Goal: Information Seeking & Learning: Learn about a topic

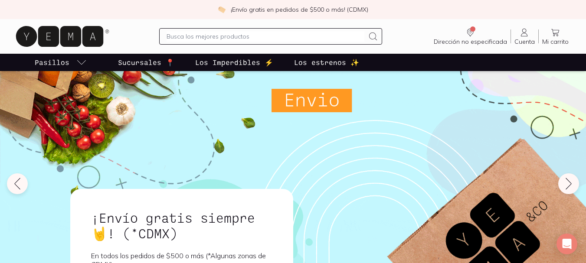
click at [272, 32] on input "text" at bounding box center [265, 36] width 198 height 10
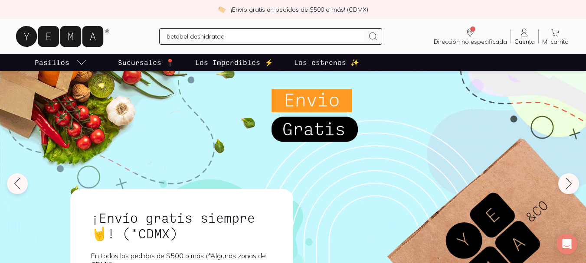
type input "betabel deshidratado"
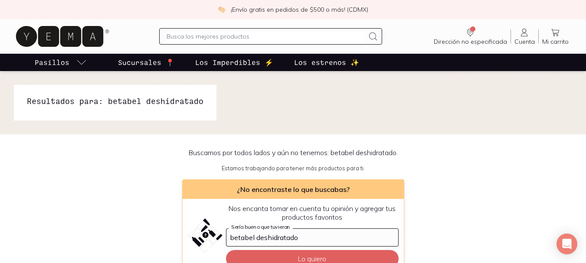
click at [267, 33] on input "text" at bounding box center [265, 36] width 198 height 10
type input "betabel"
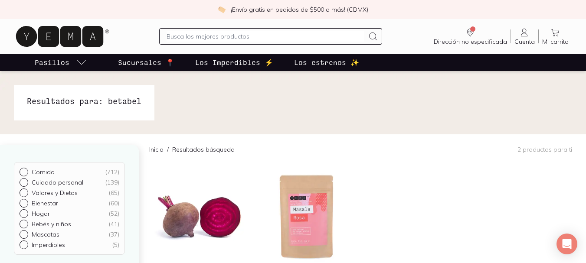
click at [182, 42] on div at bounding box center [270, 36] width 223 height 16
click at [188, 34] on input "text" at bounding box center [265, 36] width 198 height 10
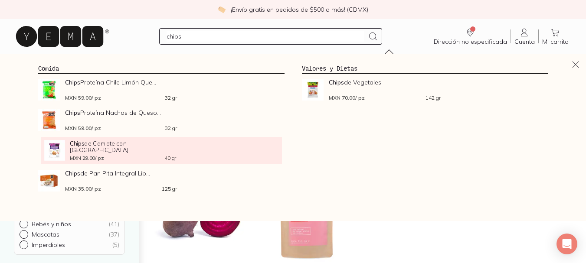
type input "chips"
click at [126, 147] on span "Chips de Camote con [GEOGRAPHIC_DATA]" at bounding box center [123, 146] width 106 height 13
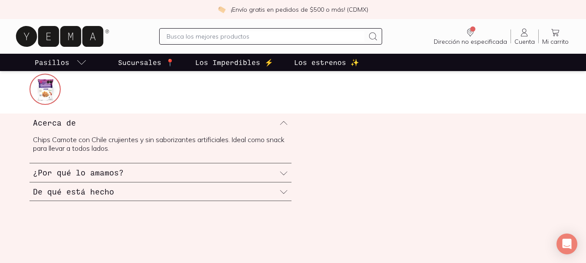
scroll to position [347, 0]
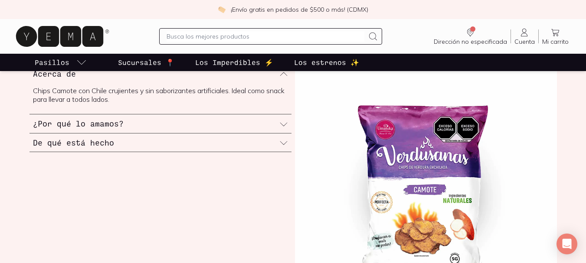
click at [270, 146] on div "De qué está hecho" at bounding box center [160, 142] width 262 height 19
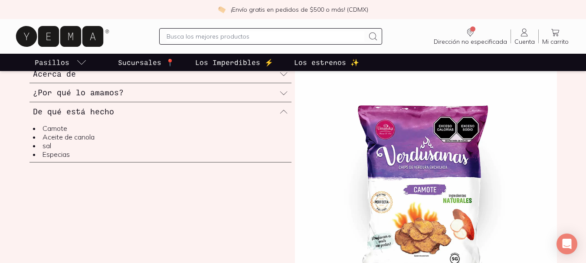
scroll to position [303, 0]
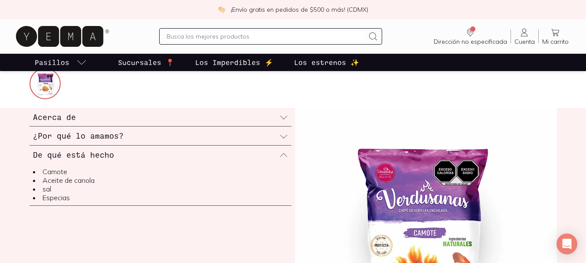
click at [288, 153] on div "De qué está hecho" at bounding box center [160, 155] width 262 height 18
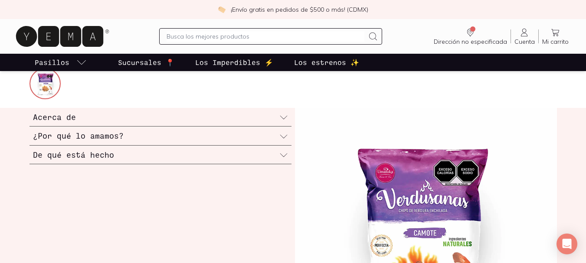
click at [284, 138] on icon at bounding box center [283, 136] width 9 height 9
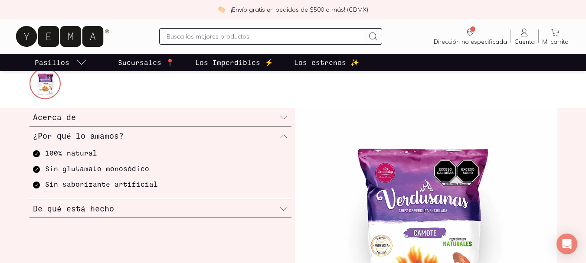
click at [288, 120] on div "Acerca de" at bounding box center [160, 117] width 262 height 19
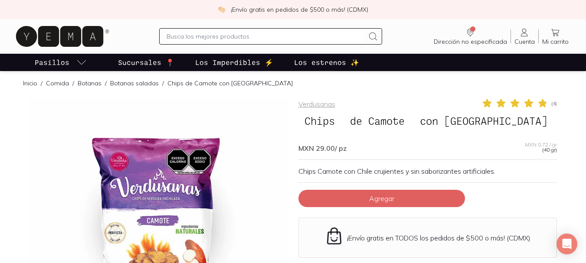
scroll to position [0, 0]
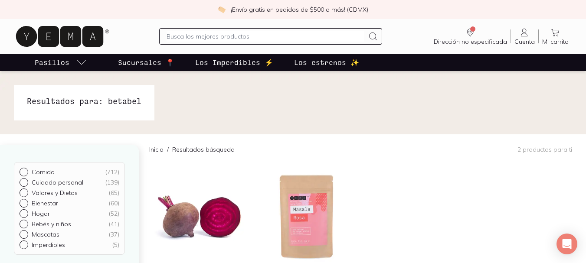
click at [254, 37] on input "text" at bounding box center [265, 36] width 198 height 10
type input "chips"
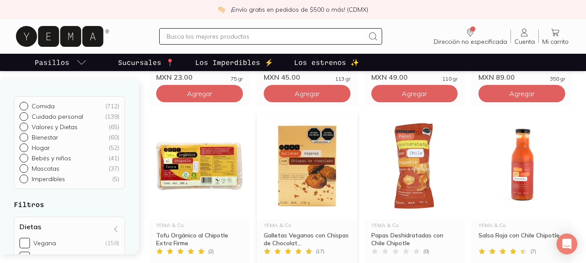
scroll to position [867, 0]
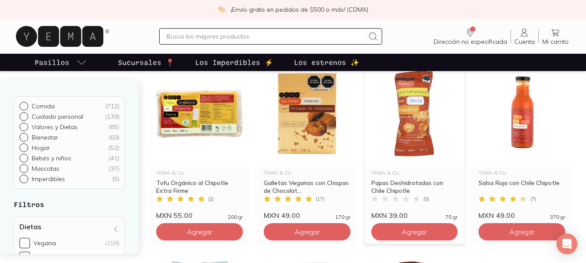
click at [423, 114] on img at bounding box center [414, 113] width 101 height 107
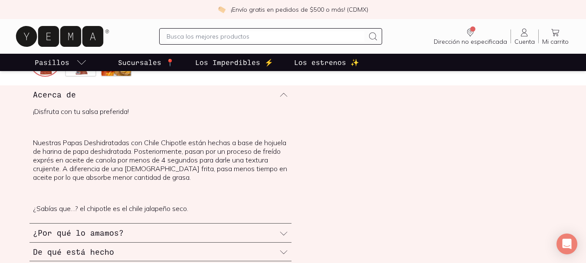
scroll to position [347, 0]
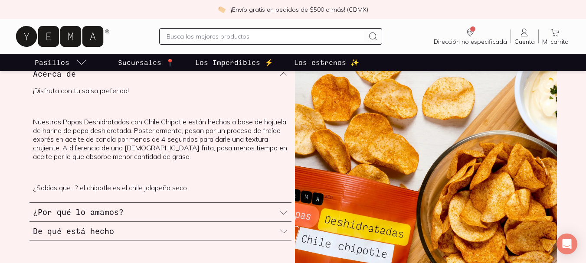
click at [143, 210] on div "¿Por qué lo amamos?" at bounding box center [160, 212] width 262 height 19
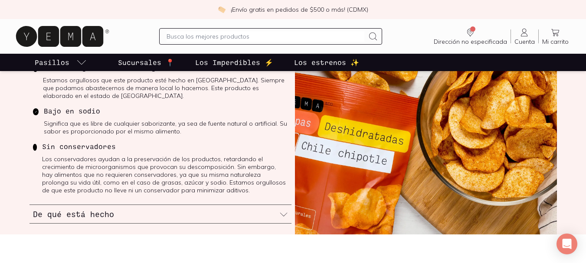
scroll to position [477, 0]
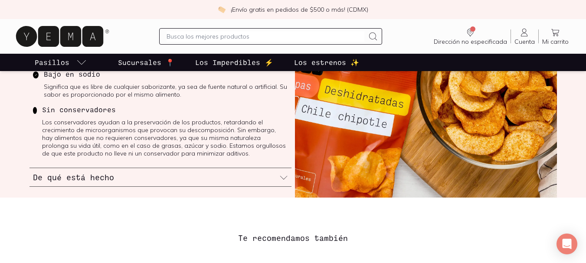
click at [197, 179] on div "De qué está hecho" at bounding box center [160, 177] width 262 height 19
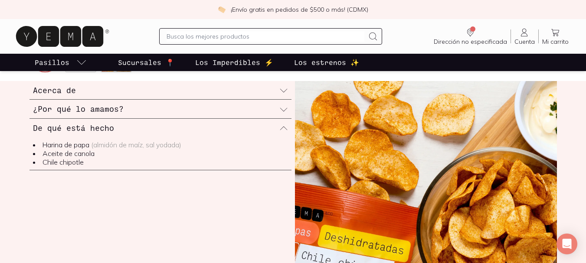
scroll to position [303, 0]
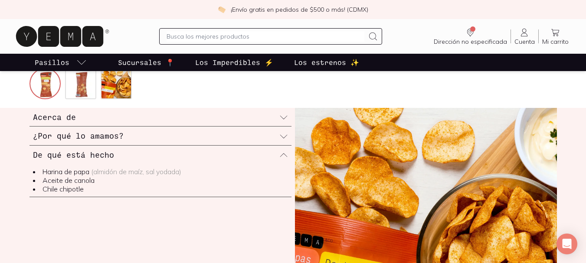
click at [286, 156] on icon at bounding box center [283, 154] width 7 height 3
click at [247, 144] on div "¿Por qué lo amamos?" at bounding box center [160, 136] width 262 height 19
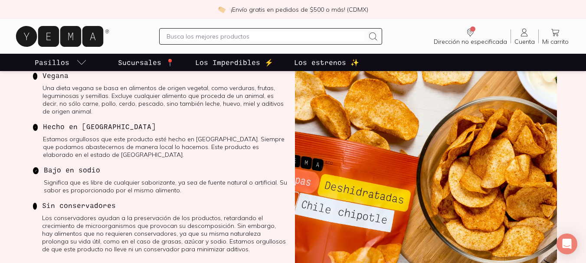
scroll to position [390, 0]
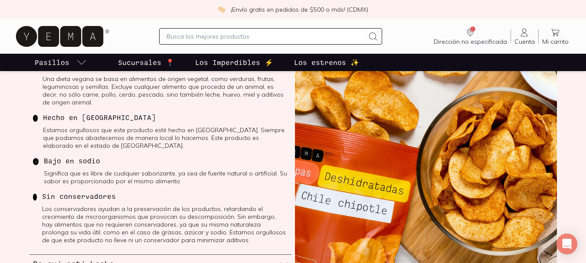
click at [218, 37] on input "text" at bounding box center [265, 36] width 198 height 10
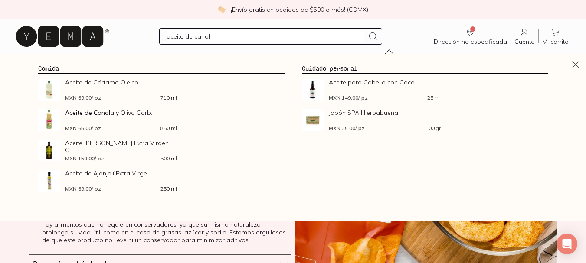
type input "aceite de canola"
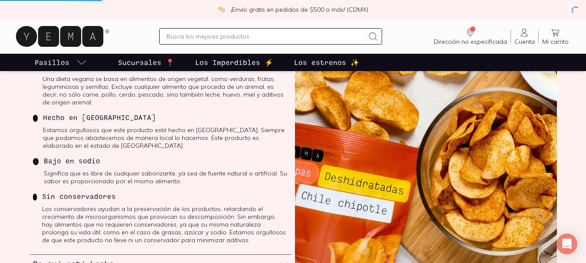
scroll to position [311, 0]
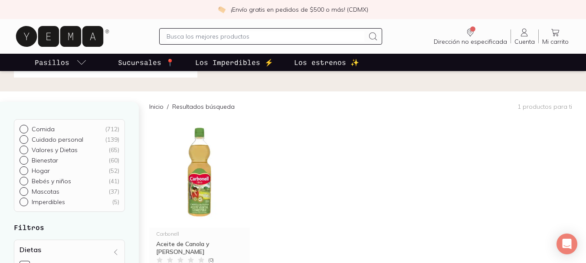
scroll to position [130, 0]
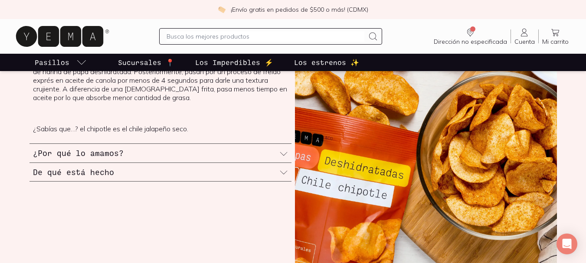
scroll to position [393, 0]
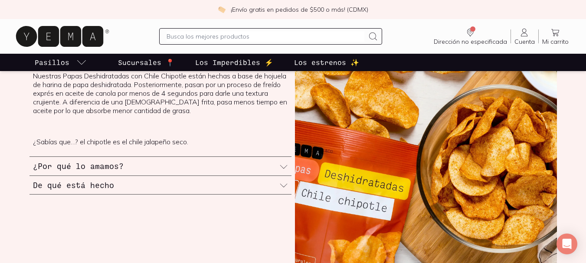
click at [218, 180] on div "De qué está hecho" at bounding box center [160, 185] width 262 height 19
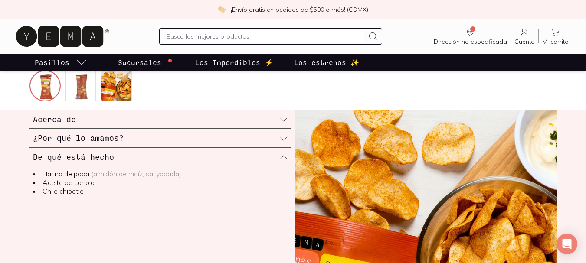
scroll to position [263, 0]
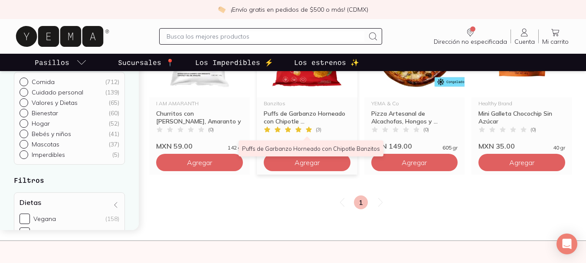
scroll to position [1040, 0]
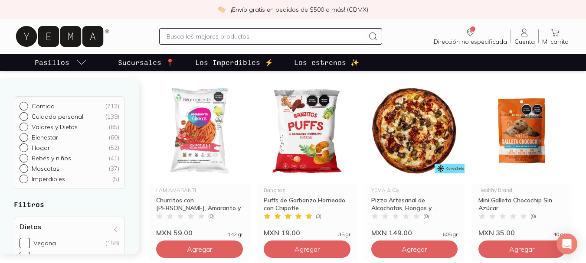
click at [312, 42] on div at bounding box center [270, 36] width 223 height 16
click at [316, 38] on input "text" at bounding box center [265, 36] width 198 height 10
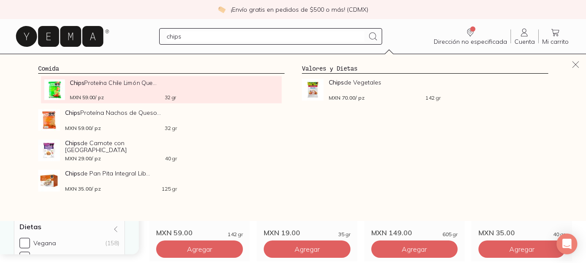
type input "chips"
click at [122, 93] on div "Chips Proteína Chile Limón Que... MXN 59.00 / pz 32 gr" at bounding box center [123, 89] width 106 height 21
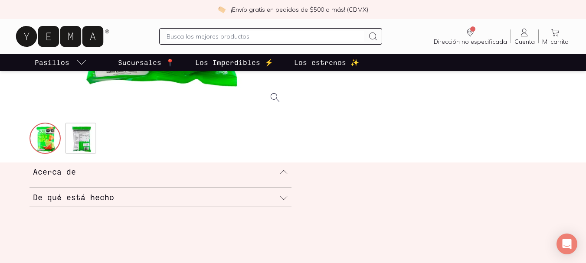
scroll to position [303, 0]
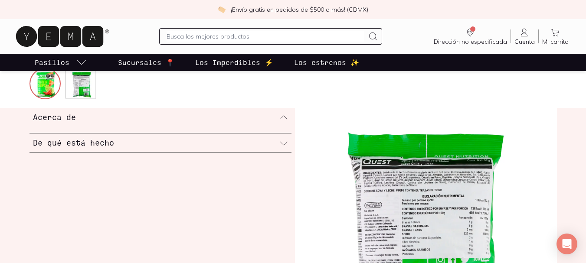
click at [231, 138] on div "De qué está hecho" at bounding box center [160, 142] width 262 height 19
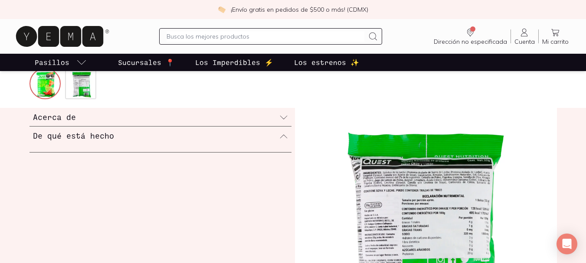
click at [282, 118] on icon at bounding box center [283, 117] width 9 height 9
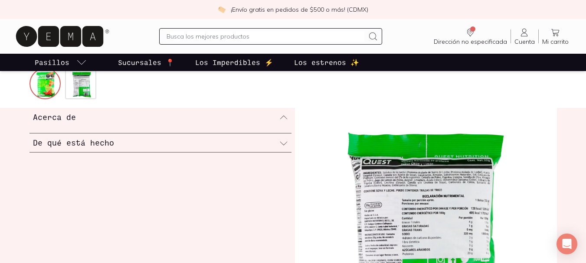
click at [282, 146] on icon at bounding box center [283, 143] width 9 height 9
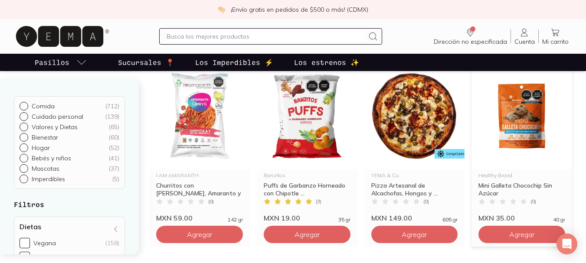
scroll to position [1040, 0]
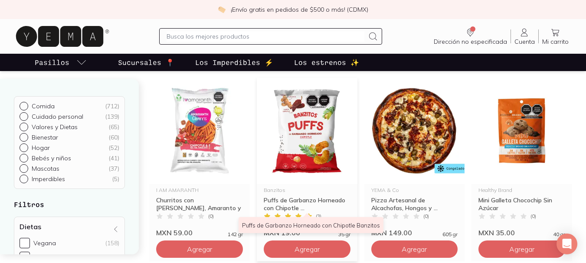
click at [297, 198] on div "Puffs de Garbanzo Horneado con Chipotle ..." at bounding box center [306, 204] width 87 height 16
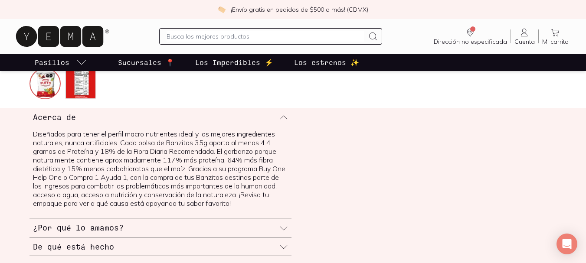
scroll to position [390, 0]
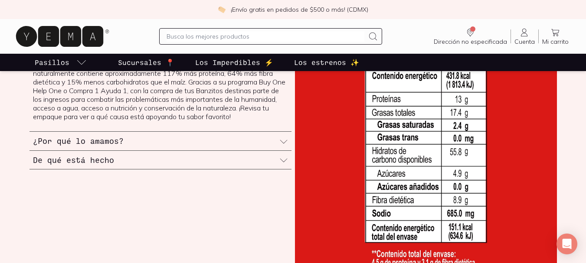
click at [252, 145] on div "¿Por qué lo amamos?" at bounding box center [160, 141] width 262 height 19
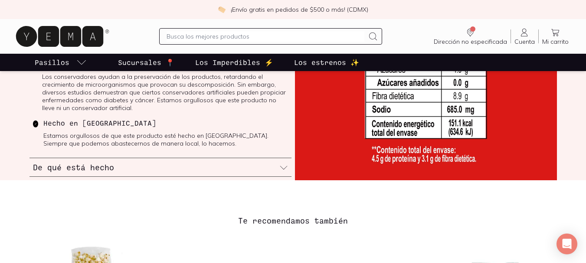
scroll to position [520, 0]
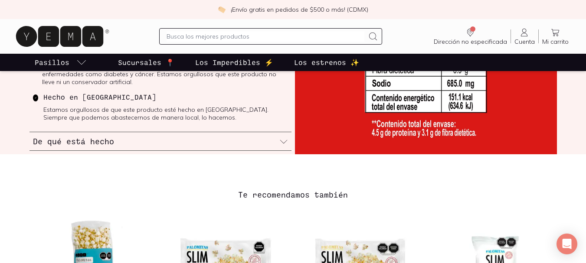
click at [279, 144] on icon at bounding box center [283, 141] width 9 height 9
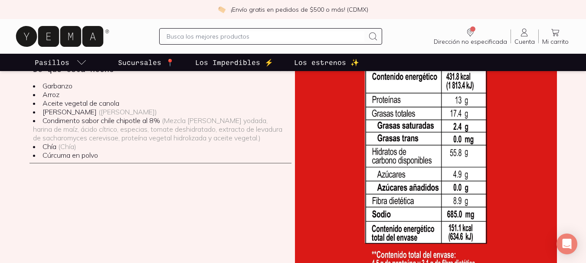
scroll to position [360, 0]
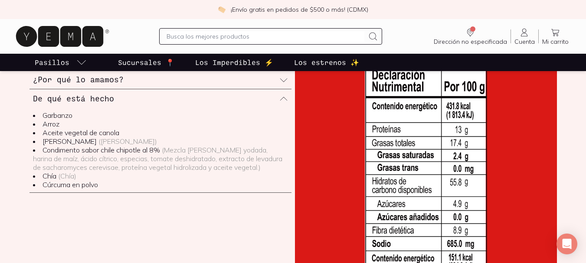
click at [251, 39] on input "text" at bounding box center [265, 36] width 198 height 10
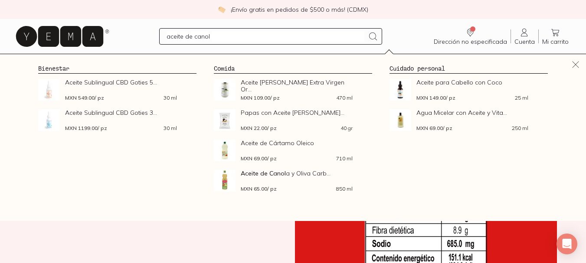
type input "aceite de canola"
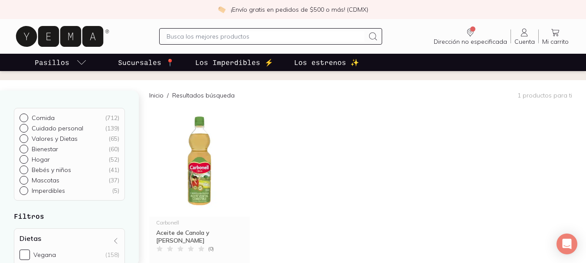
scroll to position [130, 0]
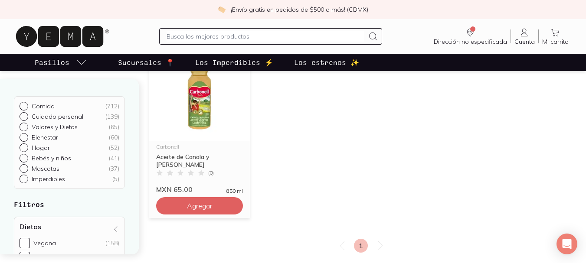
click at [185, 110] on img at bounding box center [199, 87] width 101 height 107
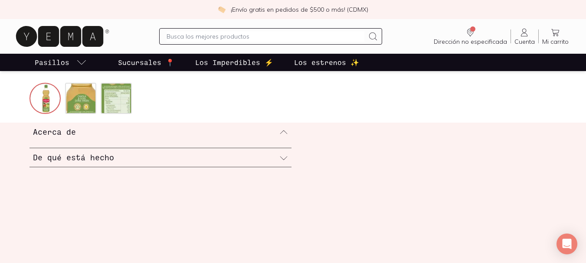
scroll to position [303, 0]
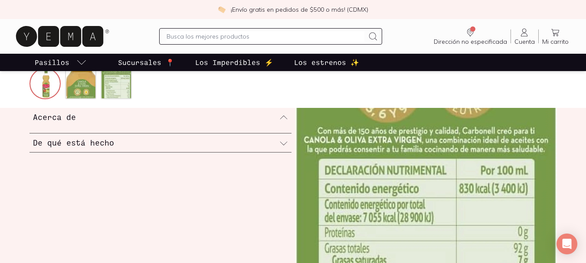
click at [176, 140] on div "De qué está hecho" at bounding box center [160, 142] width 262 height 19
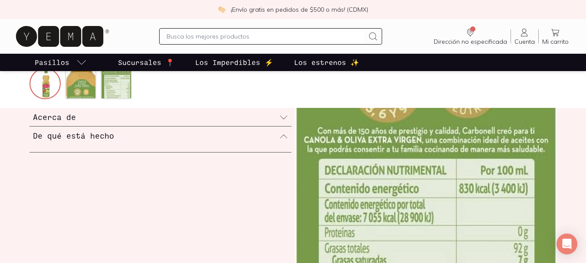
click at [280, 117] on icon at bounding box center [283, 117] width 9 height 9
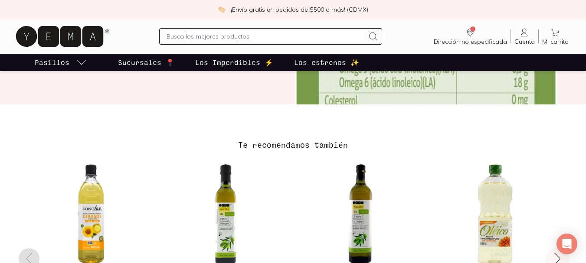
scroll to position [563, 0]
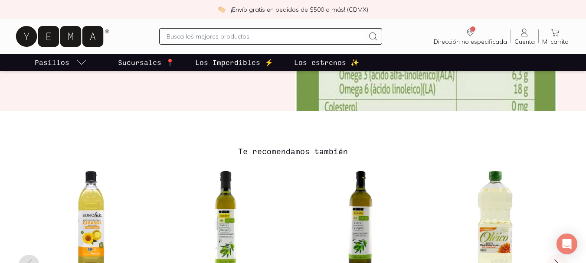
click at [256, 35] on input "text" at bounding box center [265, 36] width 198 height 10
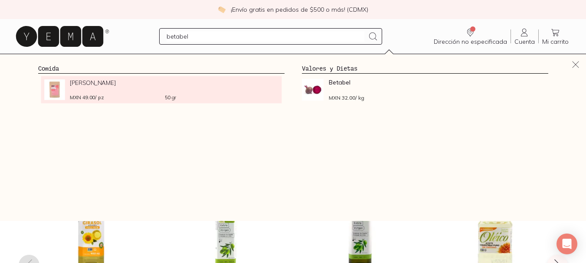
type input "betabel"
click at [239, 97] on link "Masala [PERSON_NAME] MXN 49.00 / pz 50 gr" at bounding box center [161, 89] width 234 height 21
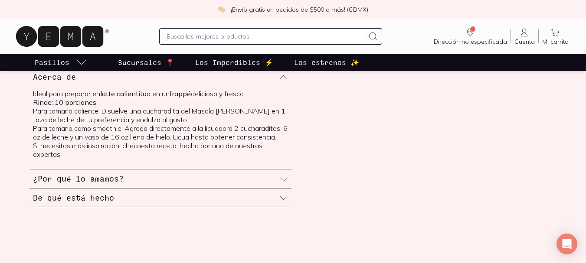
scroll to position [347, 0]
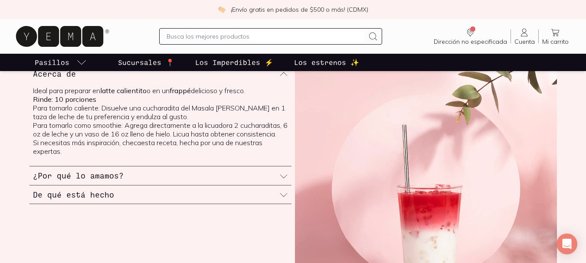
click at [145, 172] on div "¿Por qué lo amamos?" at bounding box center [160, 175] width 262 height 19
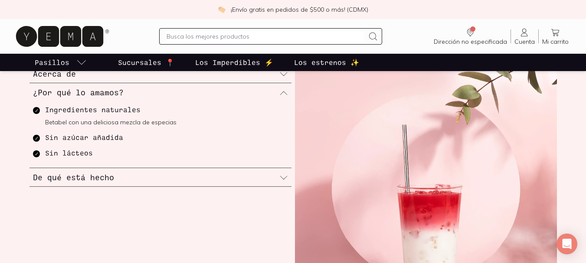
click at [144, 179] on div "De qué está hecho" at bounding box center [160, 177] width 262 height 19
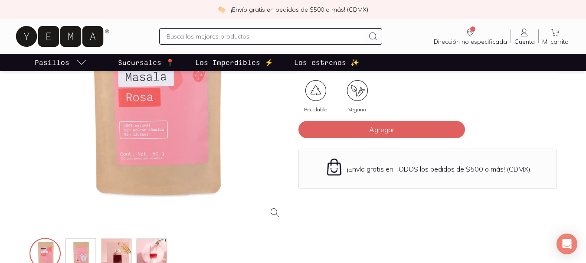
scroll to position [87, 0]
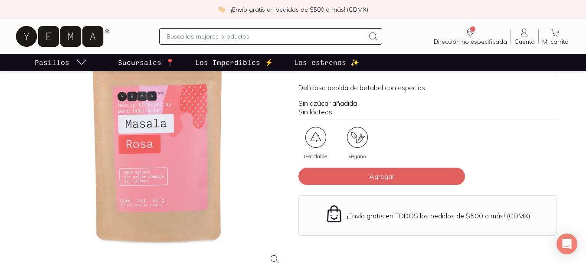
click at [212, 41] on input "text" at bounding box center [265, 36] width 198 height 10
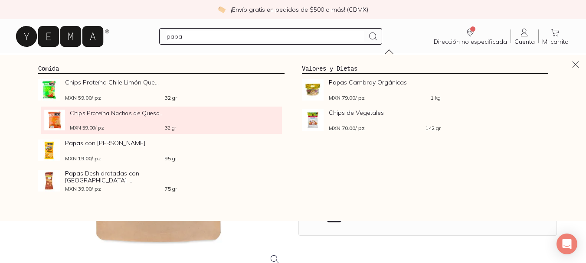
type input "papa"
click at [118, 128] on div "MXN 59.00 / pz 32 gr" at bounding box center [123, 127] width 106 height 5
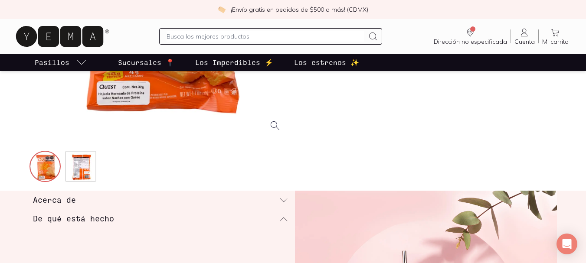
scroll to position [303, 0]
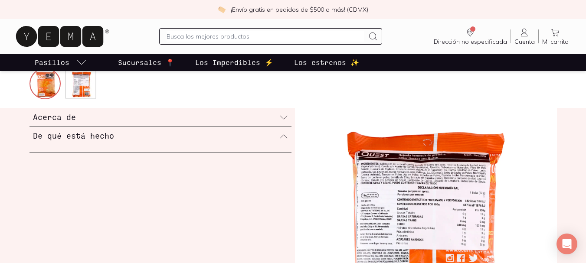
click at [105, 117] on div "Acerca de" at bounding box center [160, 117] width 262 height 19
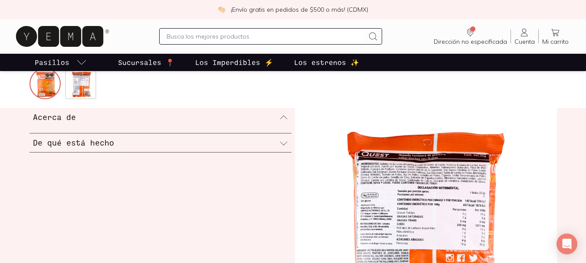
click at [139, 145] on div "De qué está hecho" at bounding box center [160, 142] width 262 height 19
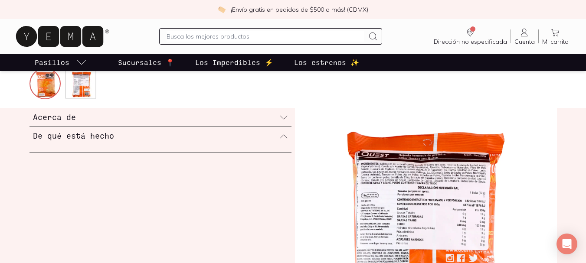
click at [229, 144] on div "De qué está hecho" at bounding box center [160, 136] width 262 height 18
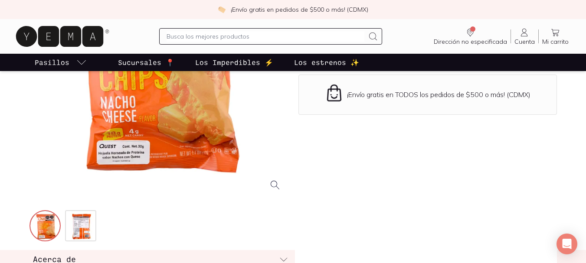
scroll to position [87, 0]
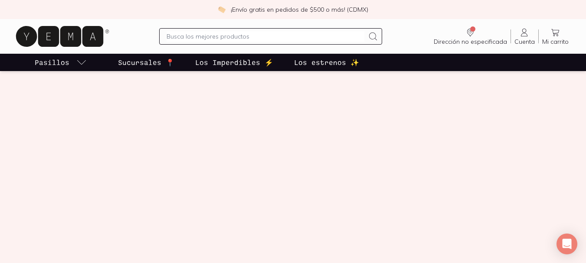
scroll to position [390, 0]
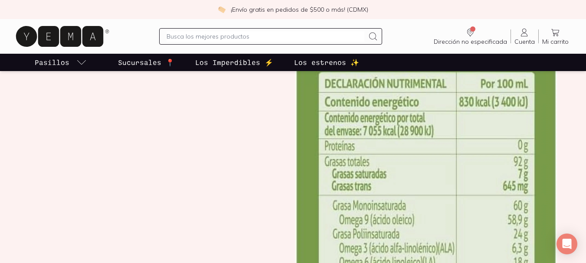
click at [232, 30] on div at bounding box center [270, 36] width 223 height 16
click at [231, 34] on input "text" at bounding box center [265, 36] width 198 height 10
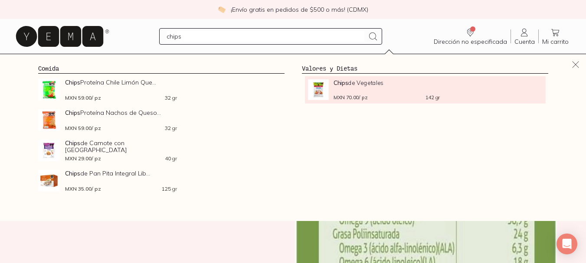
type input "chips"
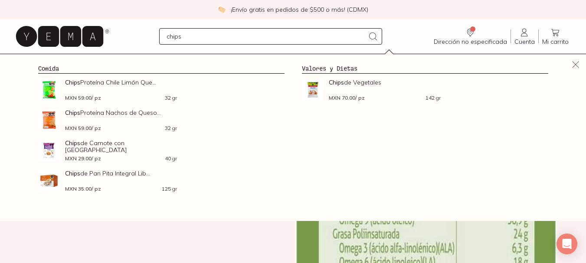
drag, startPoint x: 384, startPoint y: 85, endPoint x: 304, endPoint y: 193, distance: 134.4
click at [385, 85] on span "Chips de Vegetales" at bounding box center [385, 82] width 112 height 7
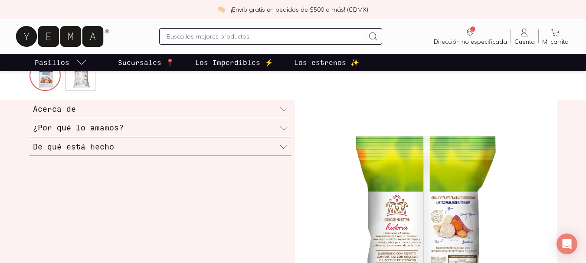
scroll to position [303, 0]
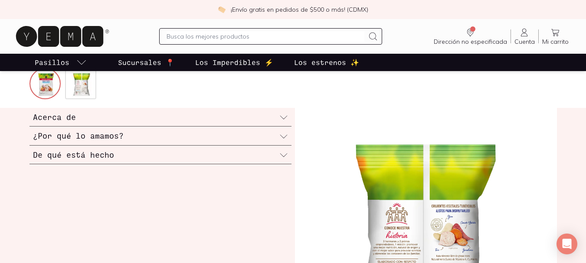
click at [256, 150] on div "De qué está hecho" at bounding box center [160, 155] width 262 height 19
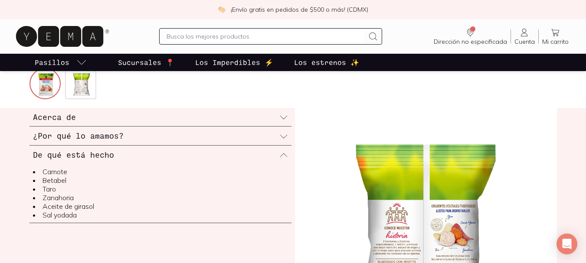
click at [260, 141] on div "¿Por qué lo amamos?" at bounding box center [160, 136] width 262 height 19
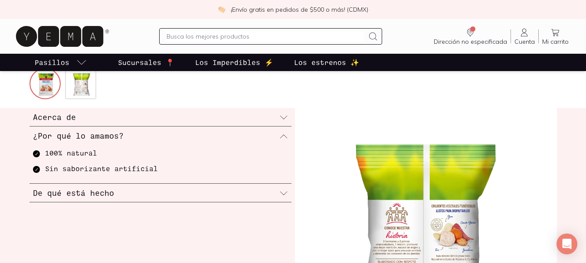
click at [273, 120] on div "Acerca de" at bounding box center [160, 117] width 262 height 19
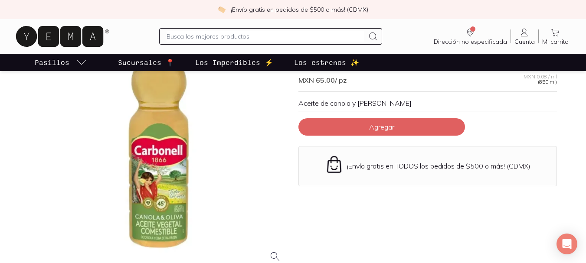
scroll to position [43, 0]
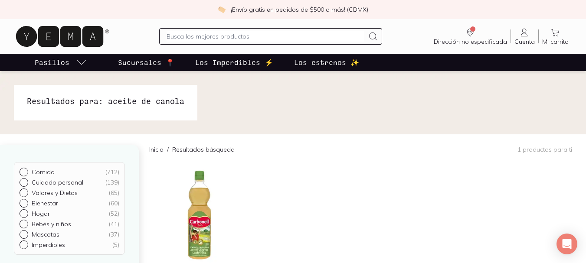
click at [244, 38] on input "text" at bounding box center [265, 36] width 198 height 10
type input "chips"
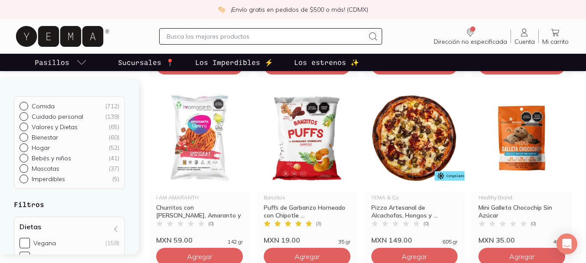
scroll to position [1040, 0]
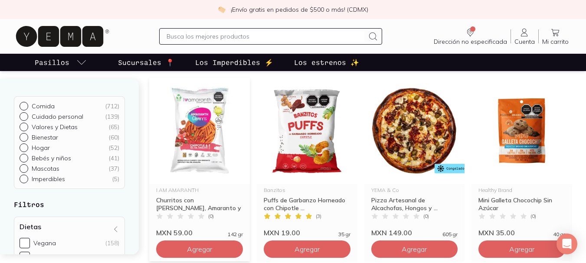
click at [193, 143] on img at bounding box center [199, 131] width 101 height 107
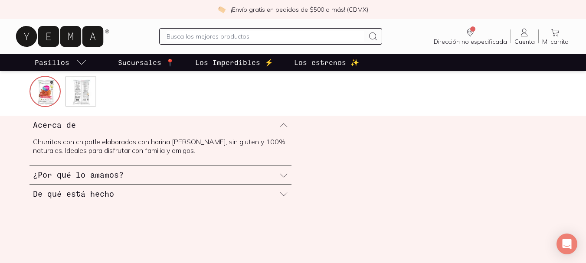
scroll to position [347, 0]
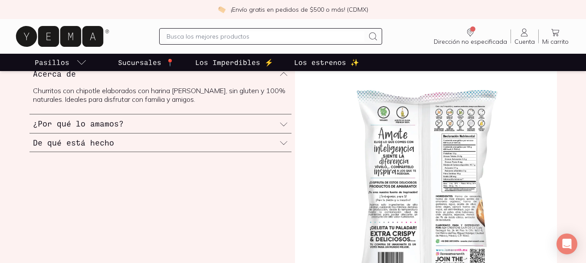
click at [137, 122] on div "¿Por qué lo amamos?" at bounding box center [160, 123] width 262 height 19
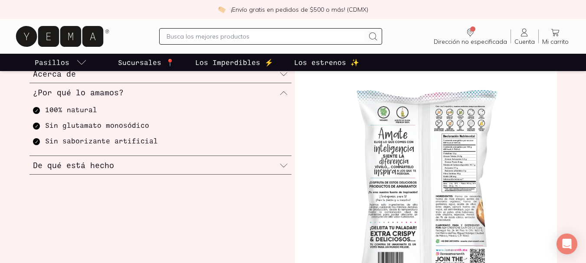
click at [127, 167] on div "De qué está hecho" at bounding box center [160, 165] width 262 height 19
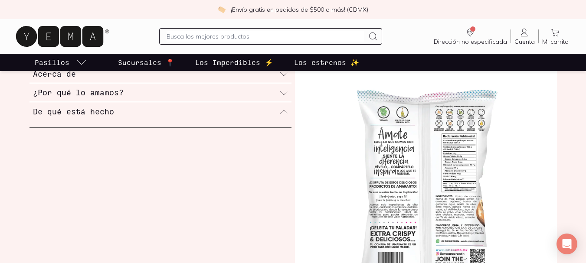
click at [167, 111] on div "De qué está hecho" at bounding box center [160, 111] width 262 height 18
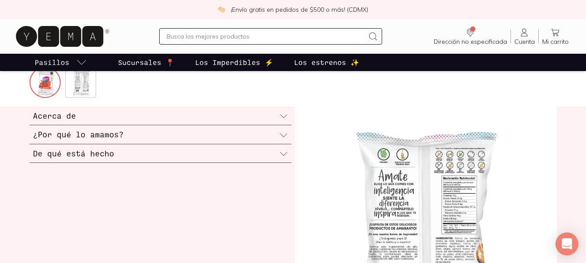
scroll to position [303, 0]
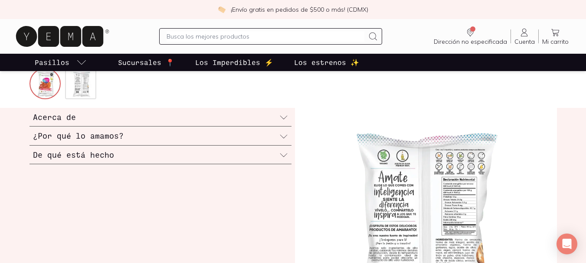
drag, startPoint x: 567, startPoint y: 245, endPoint x: 351, endPoint y: 211, distance: 219.4
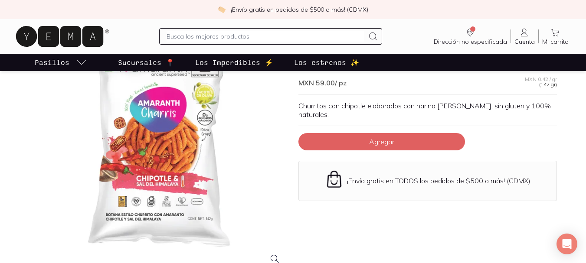
scroll to position [87, 0]
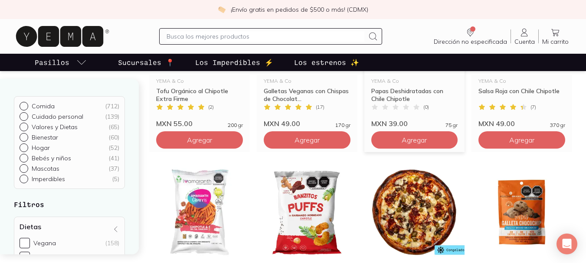
scroll to position [823, 0]
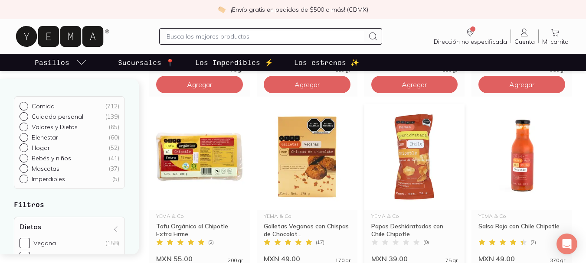
click at [410, 134] on img at bounding box center [414, 157] width 101 height 107
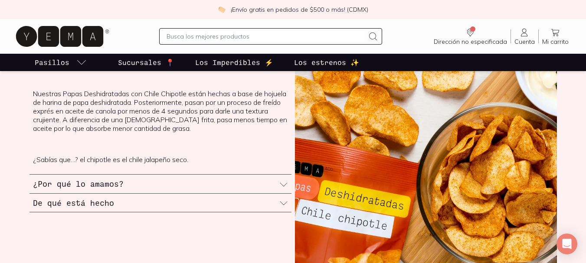
scroll to position [390, 0]
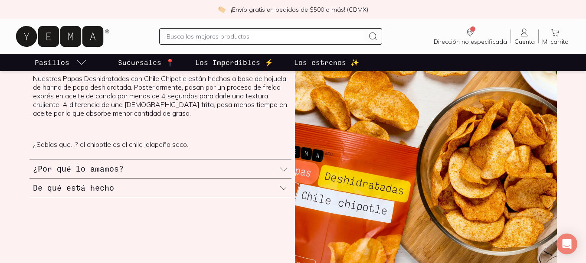
click at [148, 165] on div "¿Por qué lo amamos?" at bounding box center [160, 168] width 262 height 19
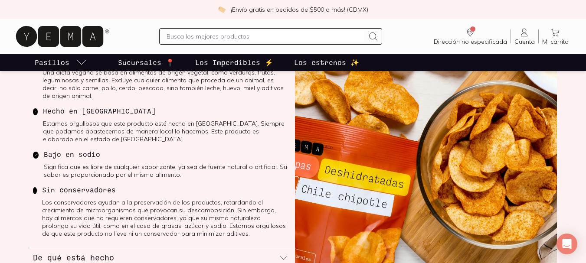
scroll to position [433, 0]
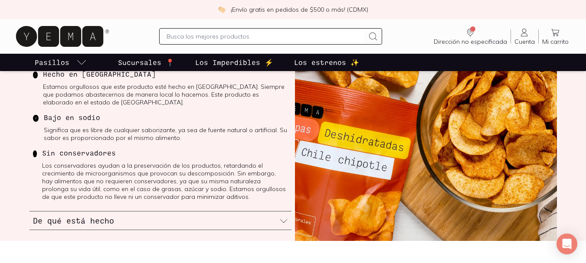
click at [137, 220] on div "De qué está hecho" at bounding box center [160, 220] width 262 height 19
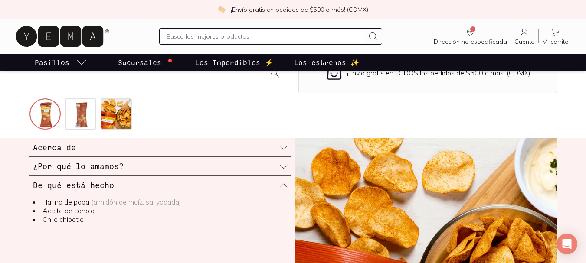
scroll to position [260, 0]
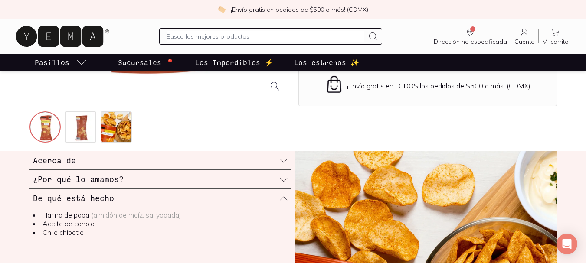
click at [206, 177] on div "¿Por qué lo amamos?" at bounding box center [160, 179] width 262 height 19
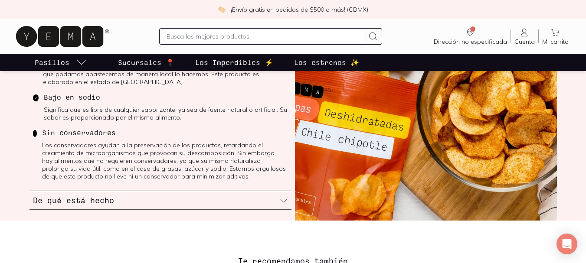
scroll to position [433, 0]
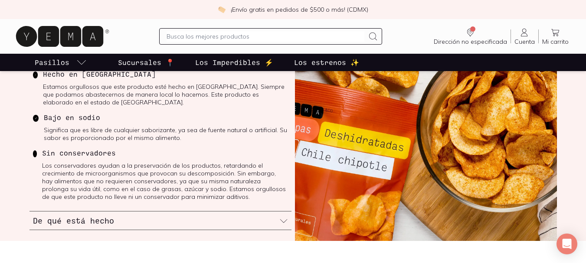
click at [198, 212] on div "De qué está hecho" at bounding box center [160, 220] width 262 height 19
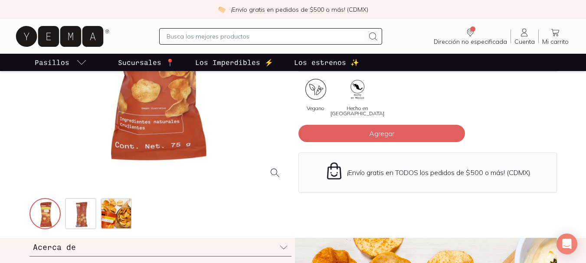
scroll to position [260, 0]
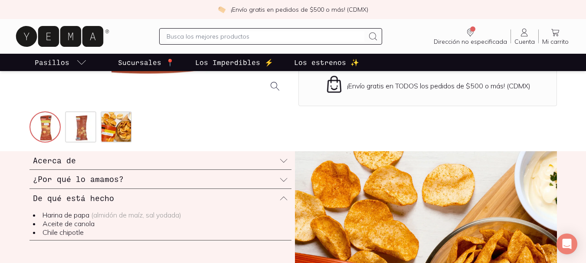
click at [216, 169] on div "Acerca de" at bounding box center [160, 160] width 262 height 19
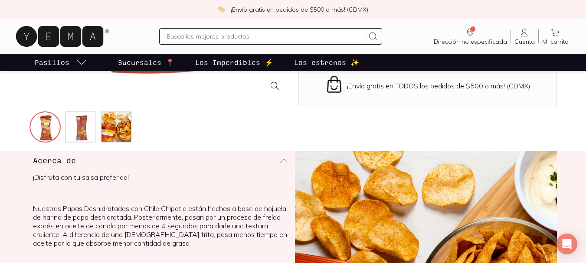
click at [218, 162] on div "Acerca de" at bounding box center [160, 160] width 262 height 18
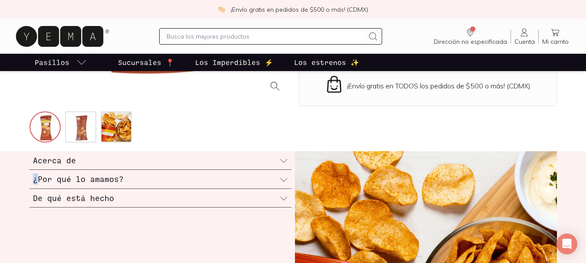
click at [218, 162] on div "Acerca de" at bounding box center [160, 160] width 262 height 19
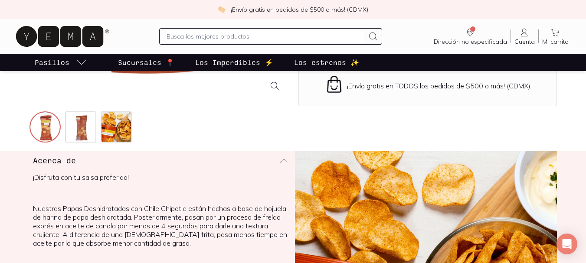
scroll to position [303, 0]
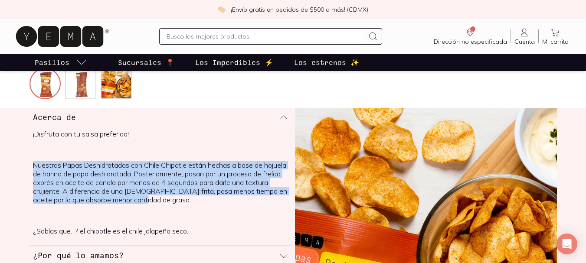
drag, startPoint x: 172, startPoint y: 201, endPoint x: 32, endPoint y: 163, distance: 144.7
click at [32, 163] on div "¡Disfruta con tu salsa preferida! Nuestras Papas Deshidratadas con Chile Chipot…" at bounding box center [160, 186] width 262 height 120
copy p "Nuestras Papas Deshidratadas con Chile Chipotle están hechas a base de hojuela …"
